Goal: Information Seeking & Learning: Learn about a topic

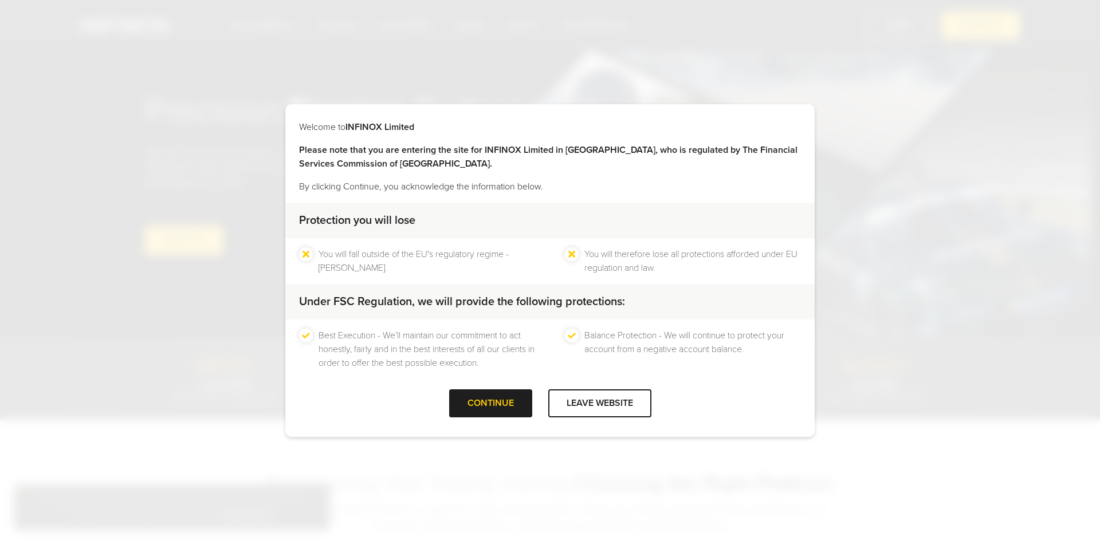
click at [490, 404] on div at bounding box center [490, 404] width 0 height 0
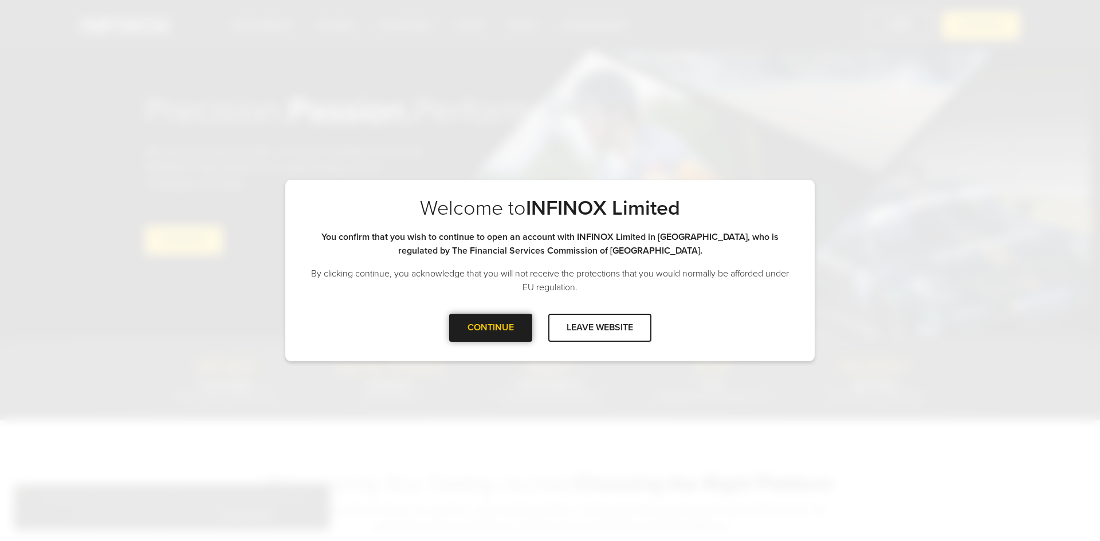
click at [490, 328] on div at bounding box center [490, 328] width 0 height 0
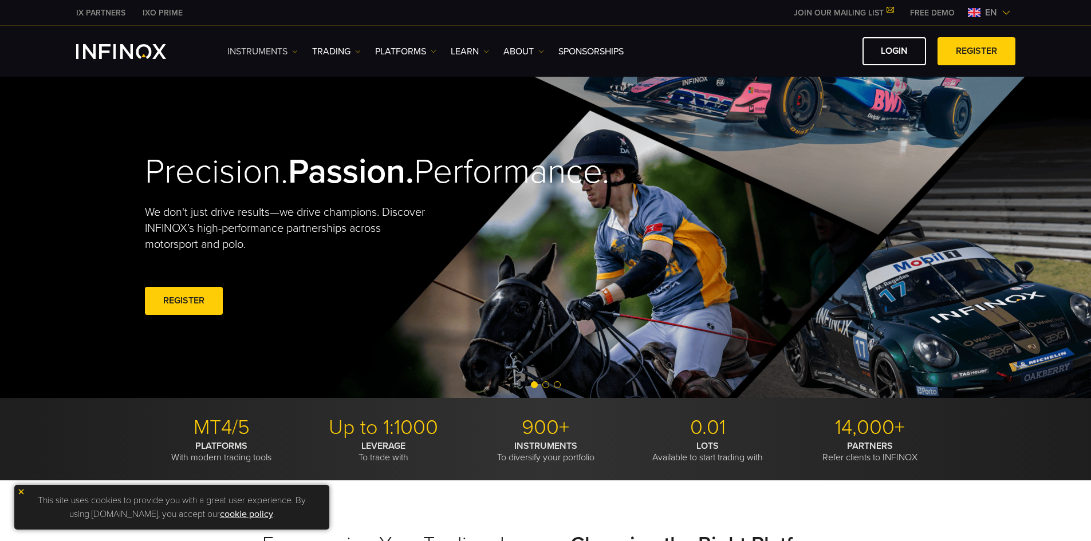
click at [260, 48] on link "Instruments" at bounding box center [262, 52] width 70 height 14
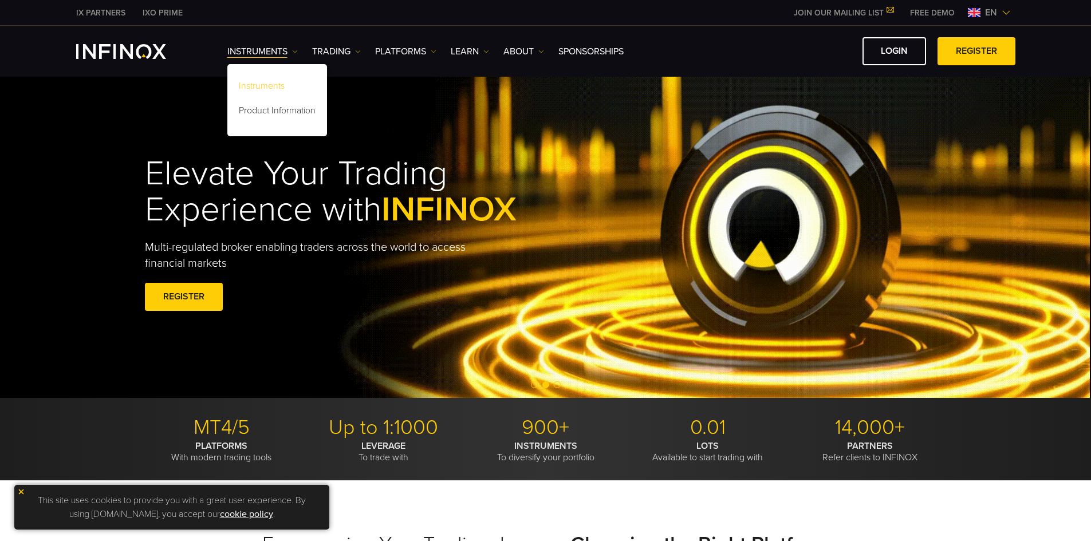
click at [261, 83] on link "Instruments" at bounding box center [277, 88] width 100 height 25
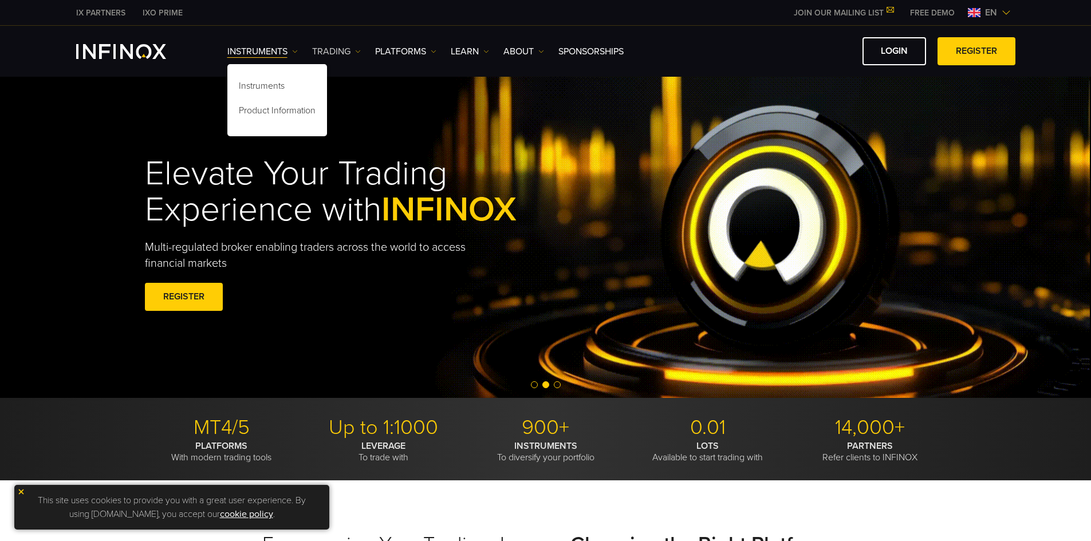
click at [336, 53] on link "TRADING" at bounding box center [336, 52] width 49 height 14
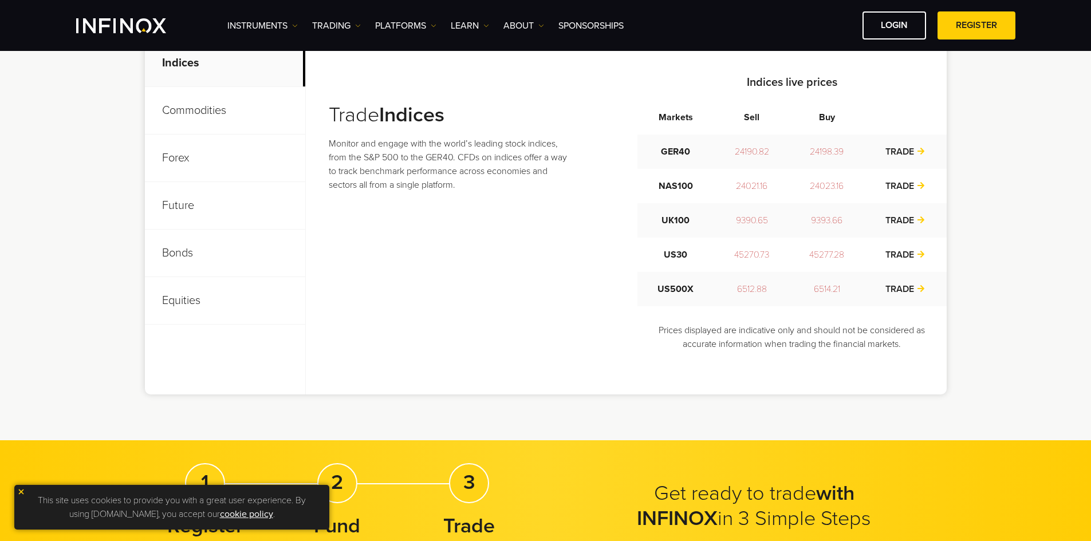
click at [182, 117] on p "Commodities" at bounding box center [225, 111] width 160 height 48
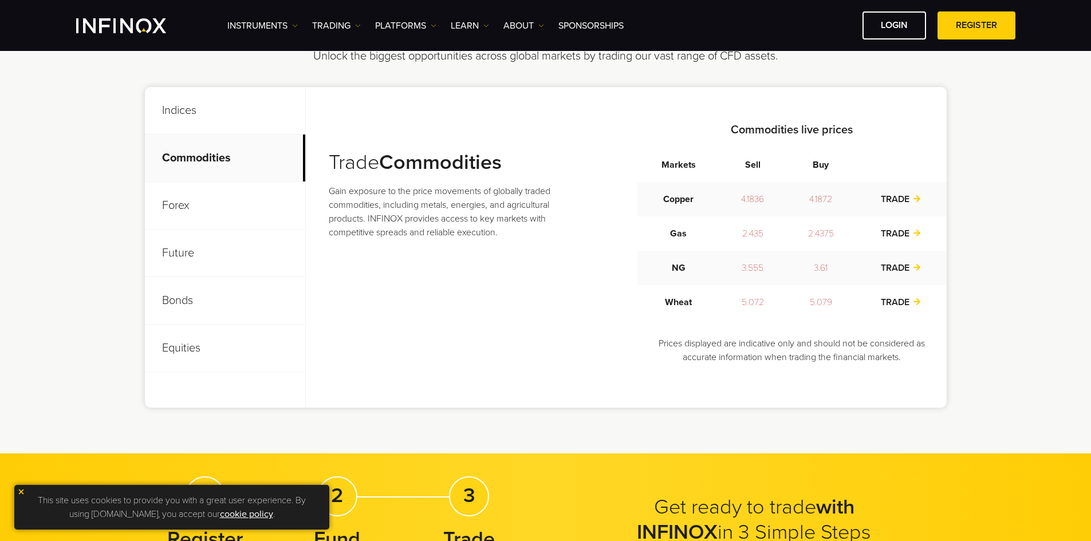
scroll to position [458, 0]
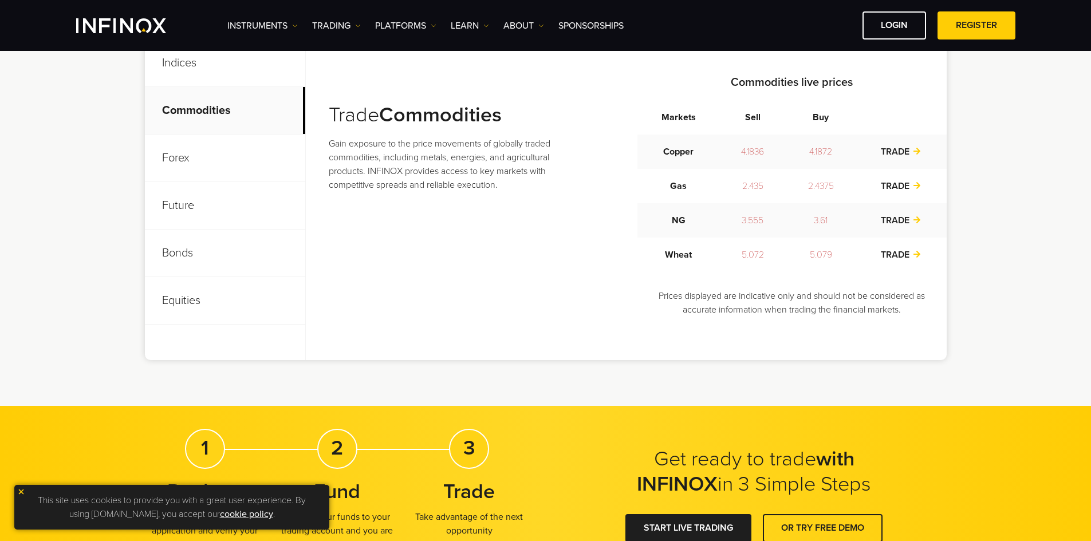
click at [189, 159] on p "Forex" at bounding box center [225, 159] width 160 height 48
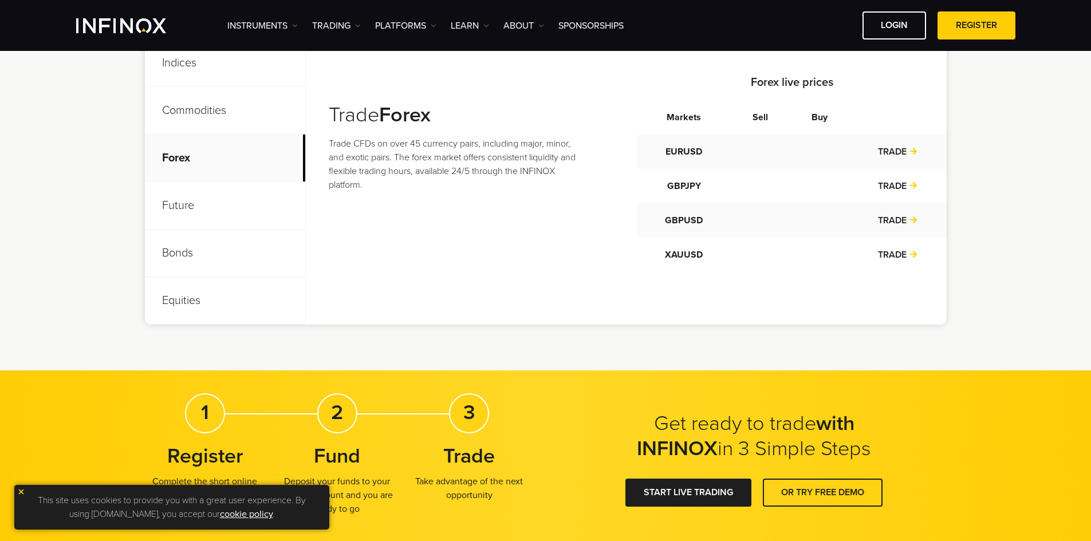
scroll to position [0, 0]
click at [196, 198] on p "Future" at bounding box center [225, 206] width 160 height 48
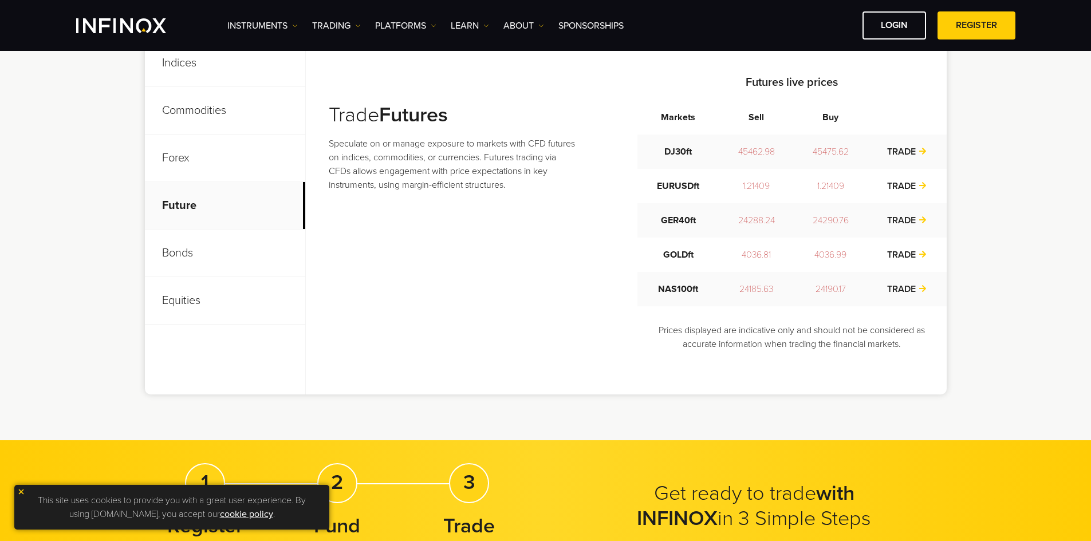
click at [175, 257] on p "Bonds" at bounding box center [225, 254] width 160 height 48
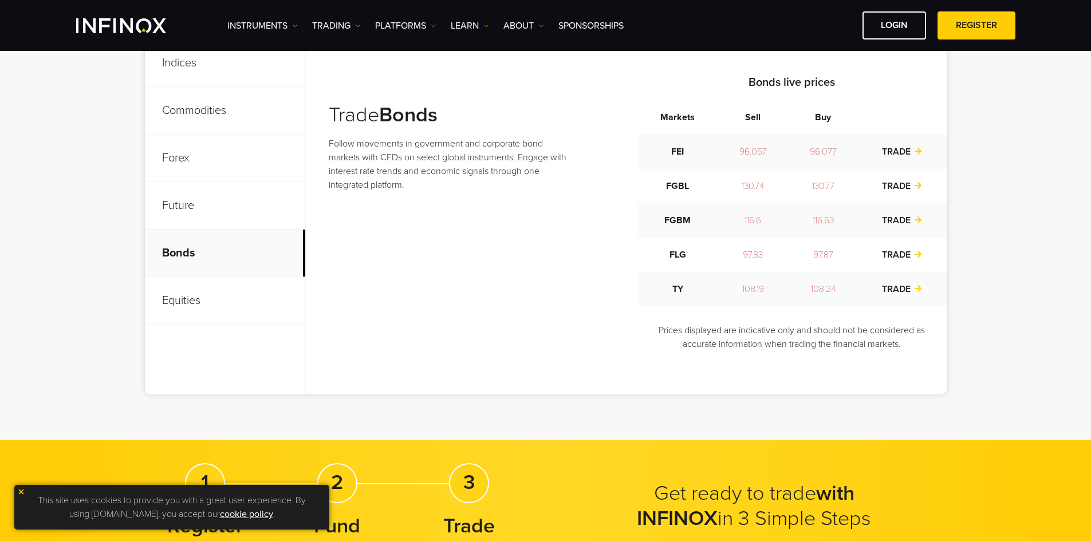
click at [175, 306] on p "Equities" at bounding box center [225, 301] width 160 height 48
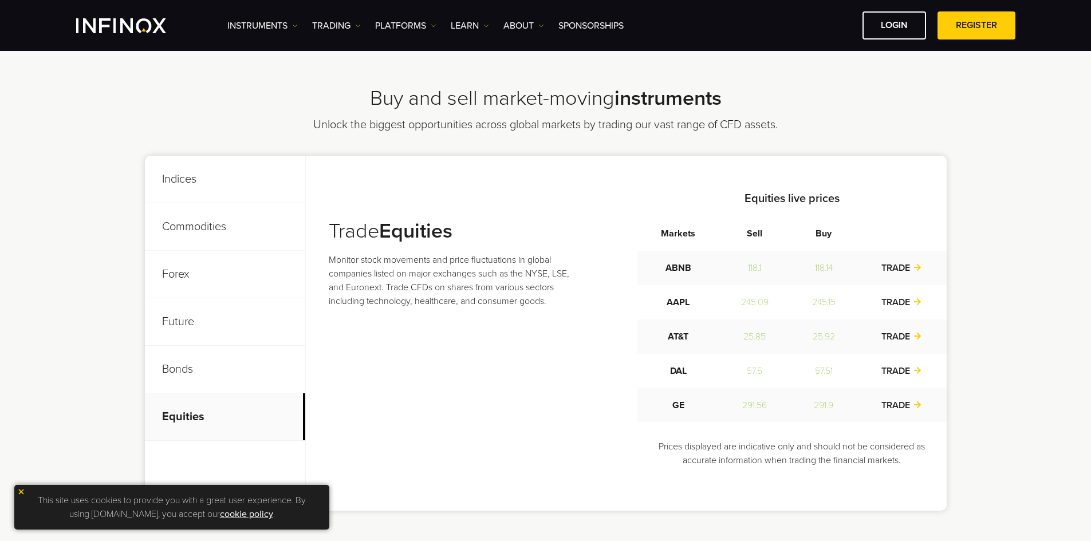
scroll to position [286, 0]
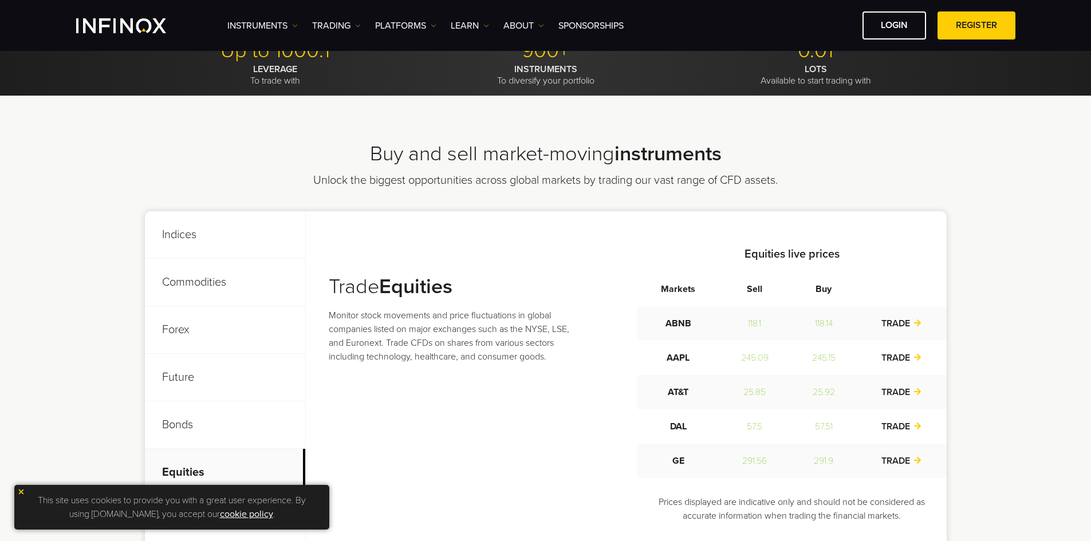
click at [188, 237] on p "Indices" at bounding box center [225, 235] width 160 height 48
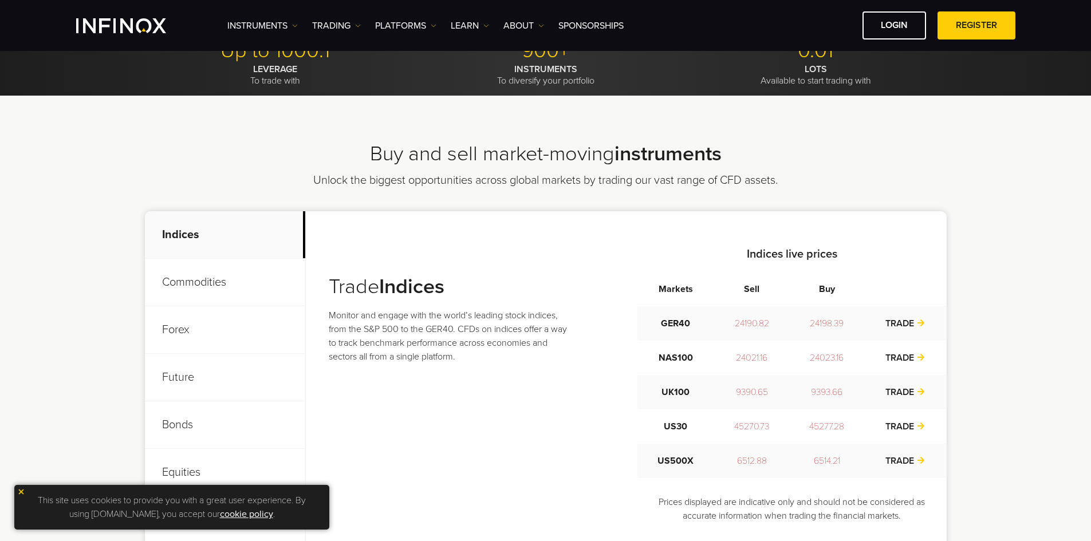
click at [198, 286] on p "Commodities" at bounding box center [225, 283] width 160 height 48
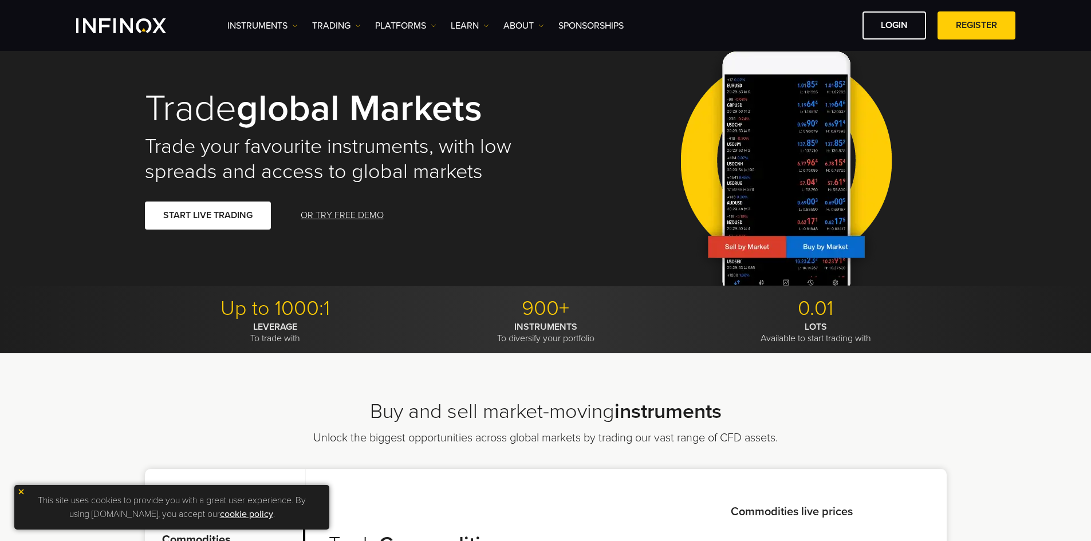
scroll to position [0, 0]
